Goal: Information Seeking & Learning: Learn about a topic

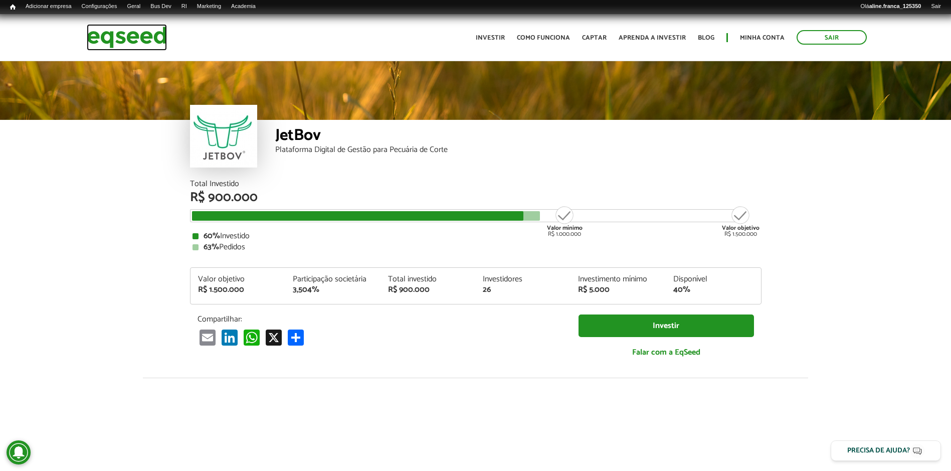
click at [141, 35] on img at bounding box center [127, 37] width 80 height 27
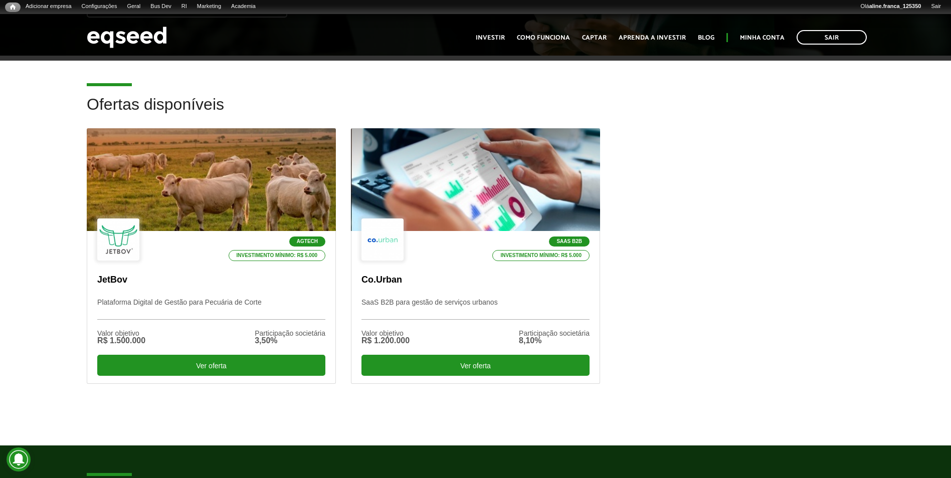
scroll to position [251, 0]
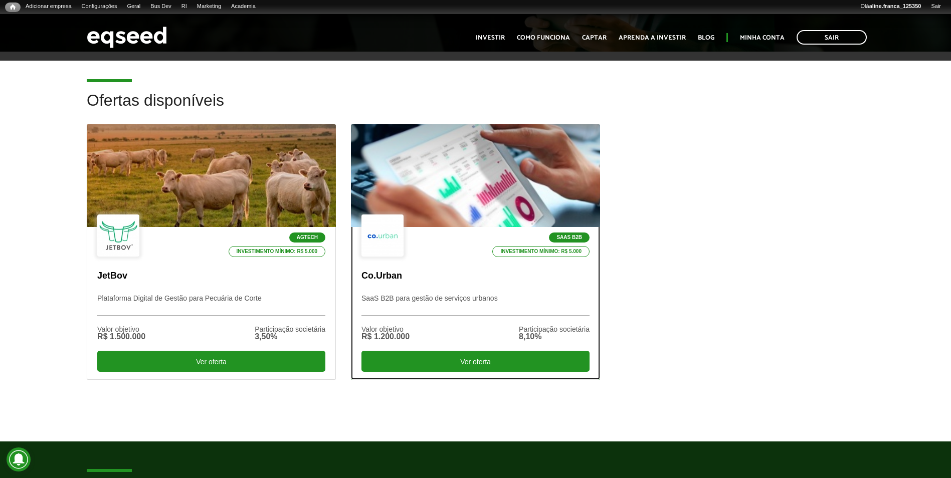
click at [432, 148] on div at bounding box center [475, 175] width 299 height 123
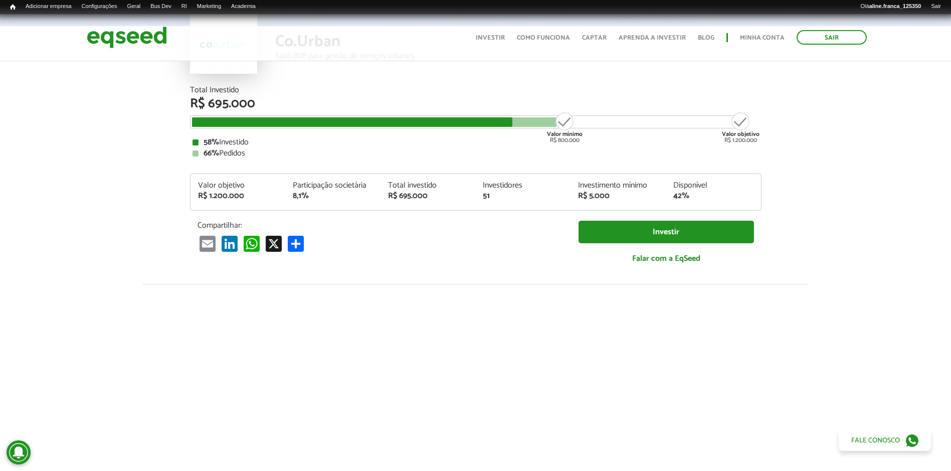
scroll to position [100, 0]
